Goal: Information Seeking & Learning: Learn about a topic

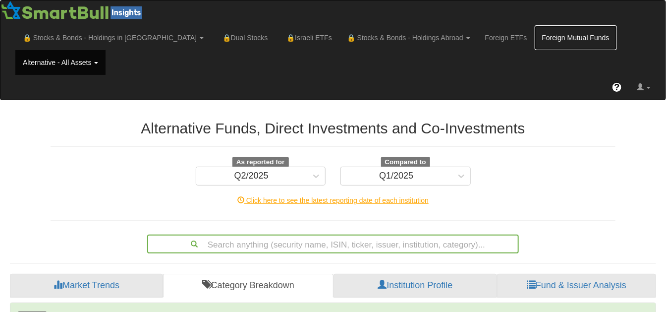
click at [535, 34] on link "Foreign Mutual Funds" at bounding box center [576, 37] width 82 height 25
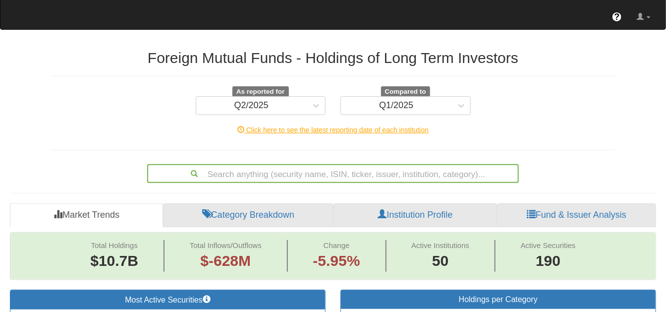
scroll to position [110, 0]
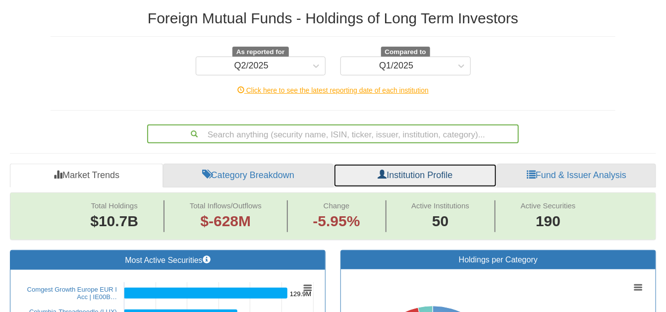
click at [420, 163] on link "Institution Profile" at bounding box center [415, 175] width 164 height 24
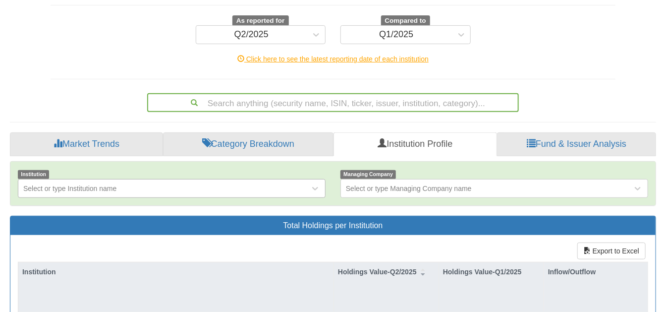
click at [252, 193] on div "Select or type Institution name" at bounding box center [172, 188] width 308 height 19
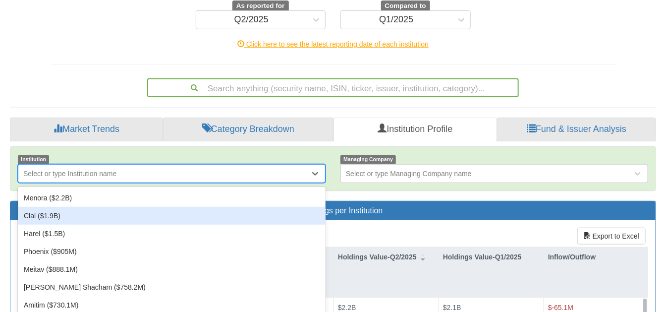
scroll to position [157, 0]
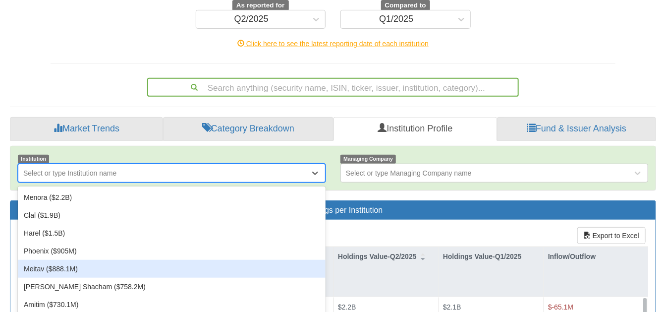
click at [209, 260] on div "Meitav ($888.1M)" at bounding box center [172, 269] width 308 height 18
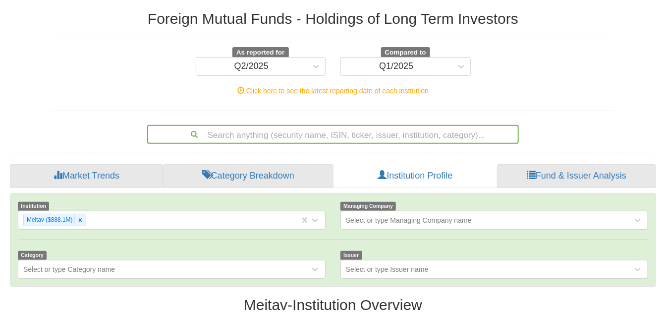
scroll to position [162, 0]
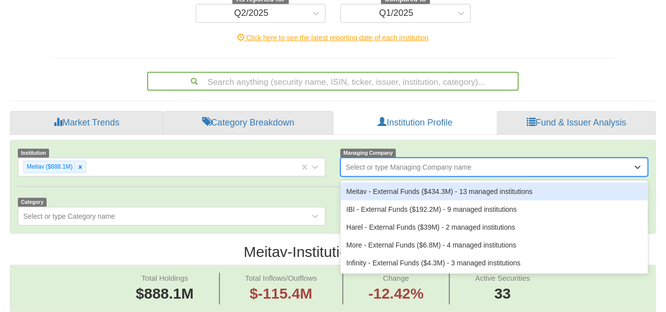
click at [449, 162] on div "Select or type Managing Company name" at bounding box center [409, 167] width 126 height 10
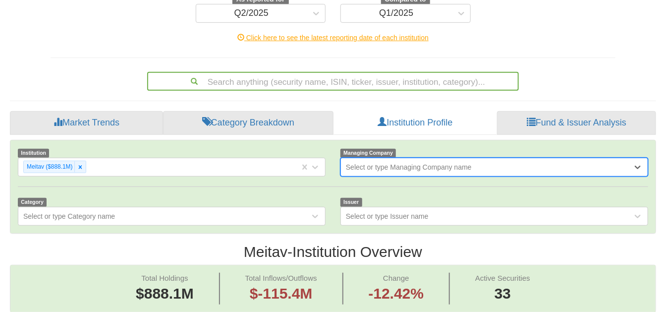
click at [450, 158] on div "Select or type Managing Company name" at bounding box center [494, 167] width 308 height 19
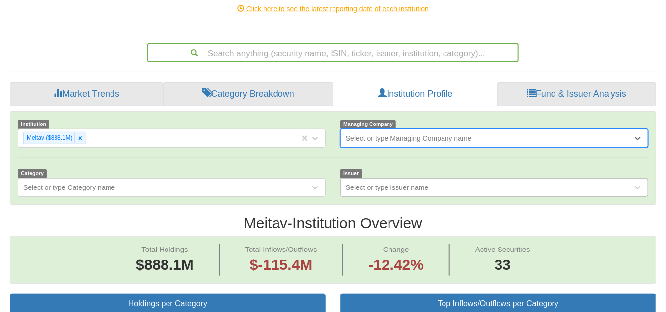
click at [437, 185] on div "Select or type Issuer name" at bounding box center [494, 187] width 308 height 19
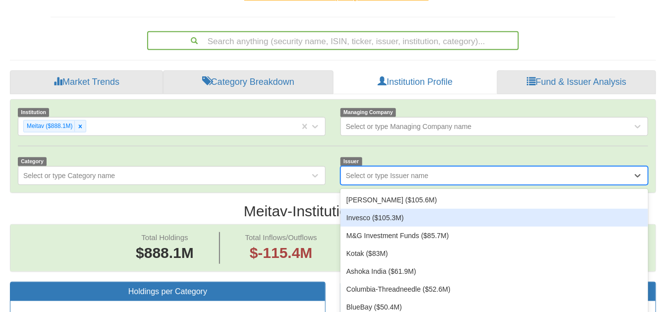
scroll to position [206, 0]
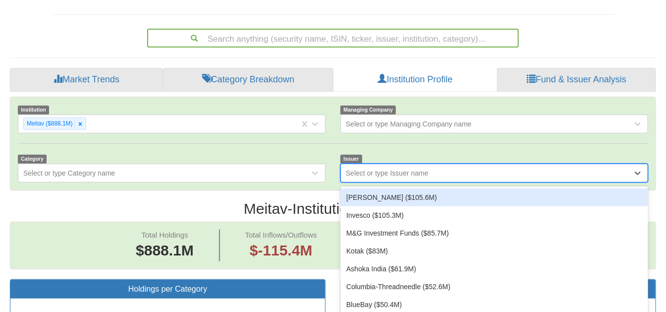
click at [434, 188] on div "Schroder ($105.6M)" at bounding box center [494, 197] width 308 height 18
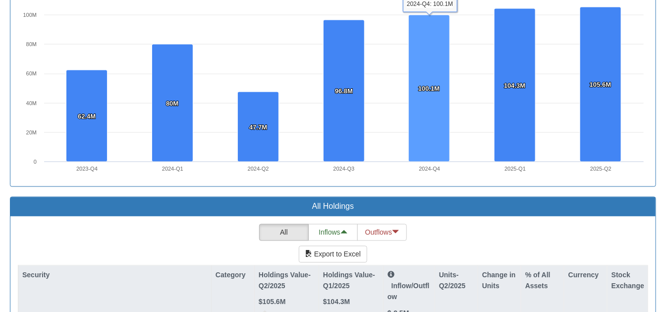
scroll to position [878, 0]
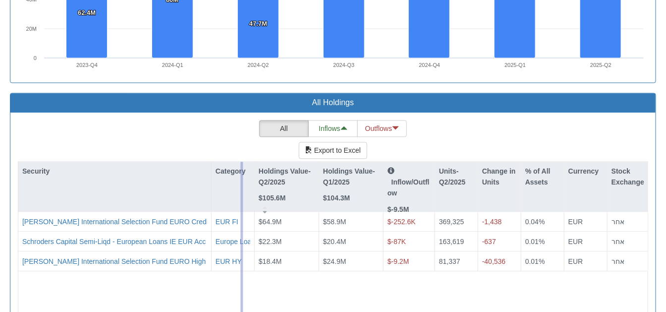
drag, startPoint x: 211, startPoint y: 158, endPoint x: 241, endPoint y: 161, distance: 30.4
